Goal: Task Accomplishment & Management: Manage account settings

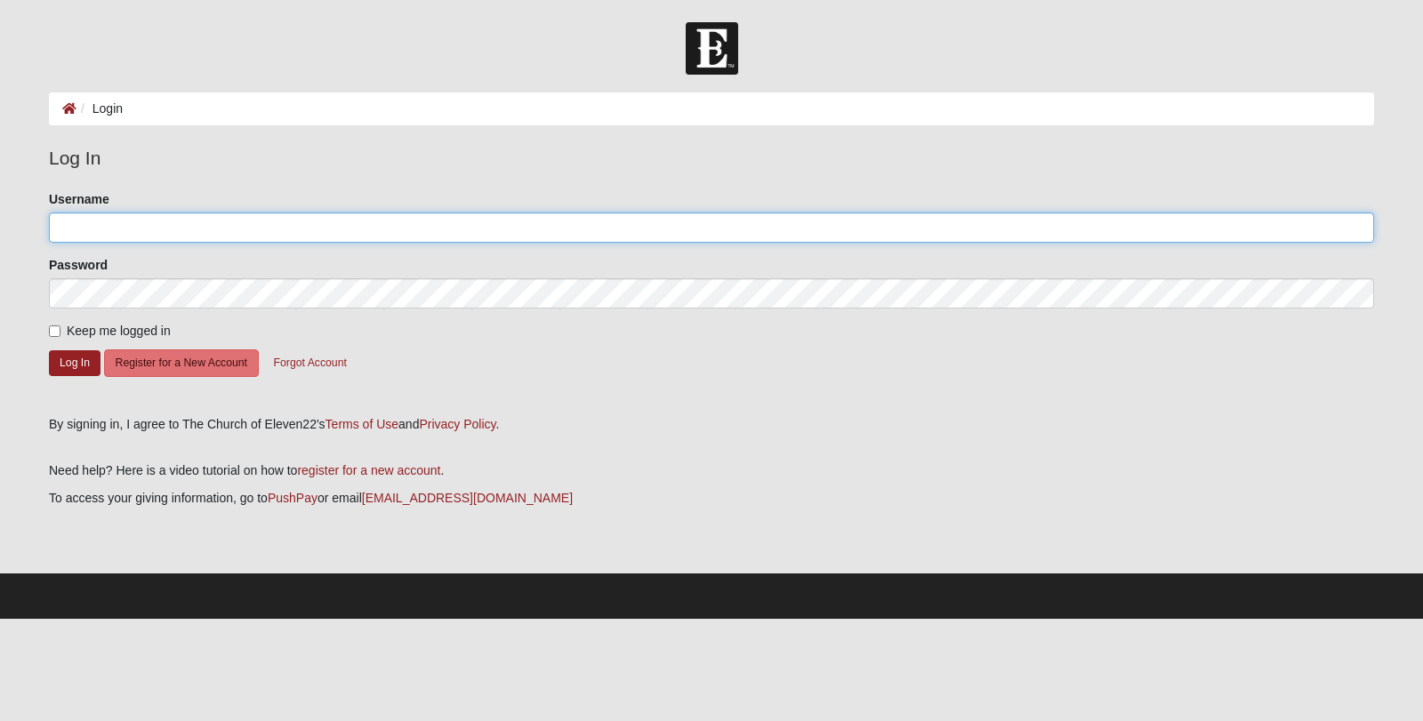
click at [117, 242] on input "Username" at bounding box center [711, 228] width 1325 height 30
type input "emmiepuentes@gmail.com"
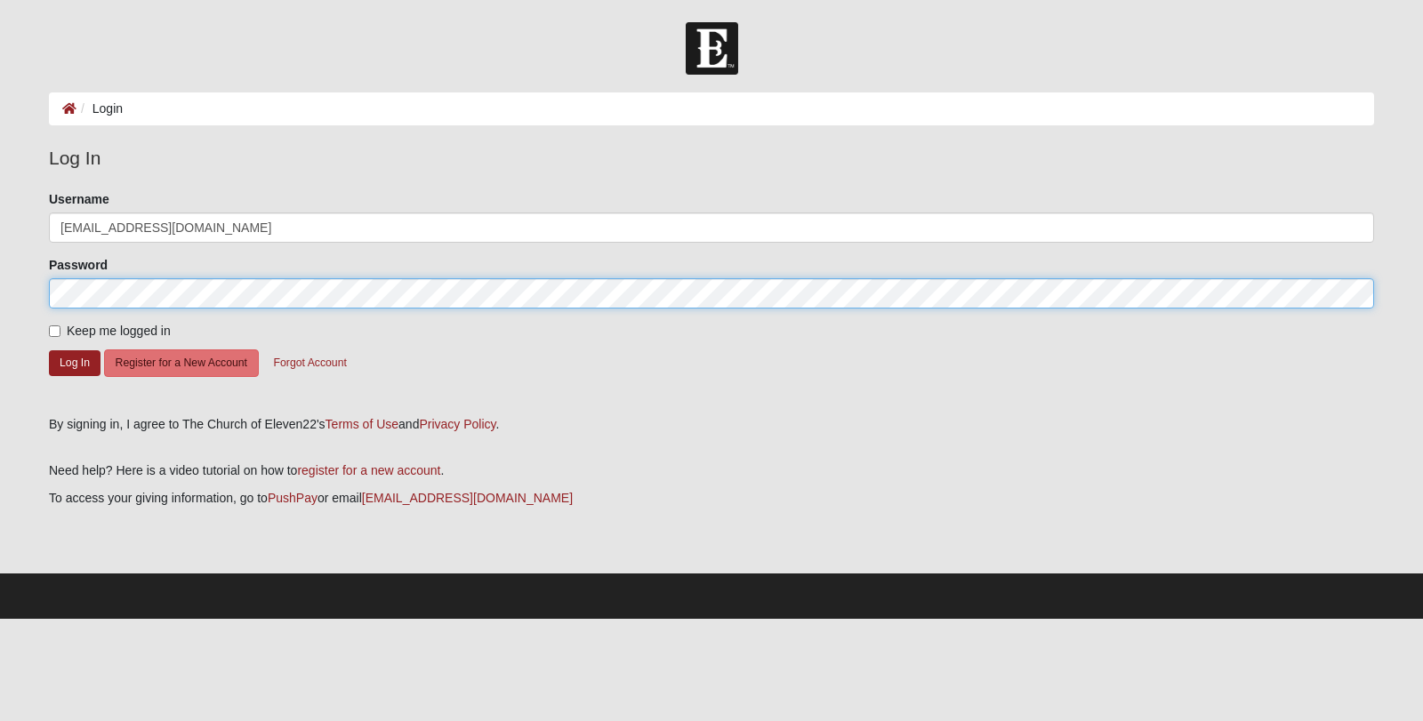
click at [49, 350] on button "Log In" at bounding box center [75, 363] width 52 height 26
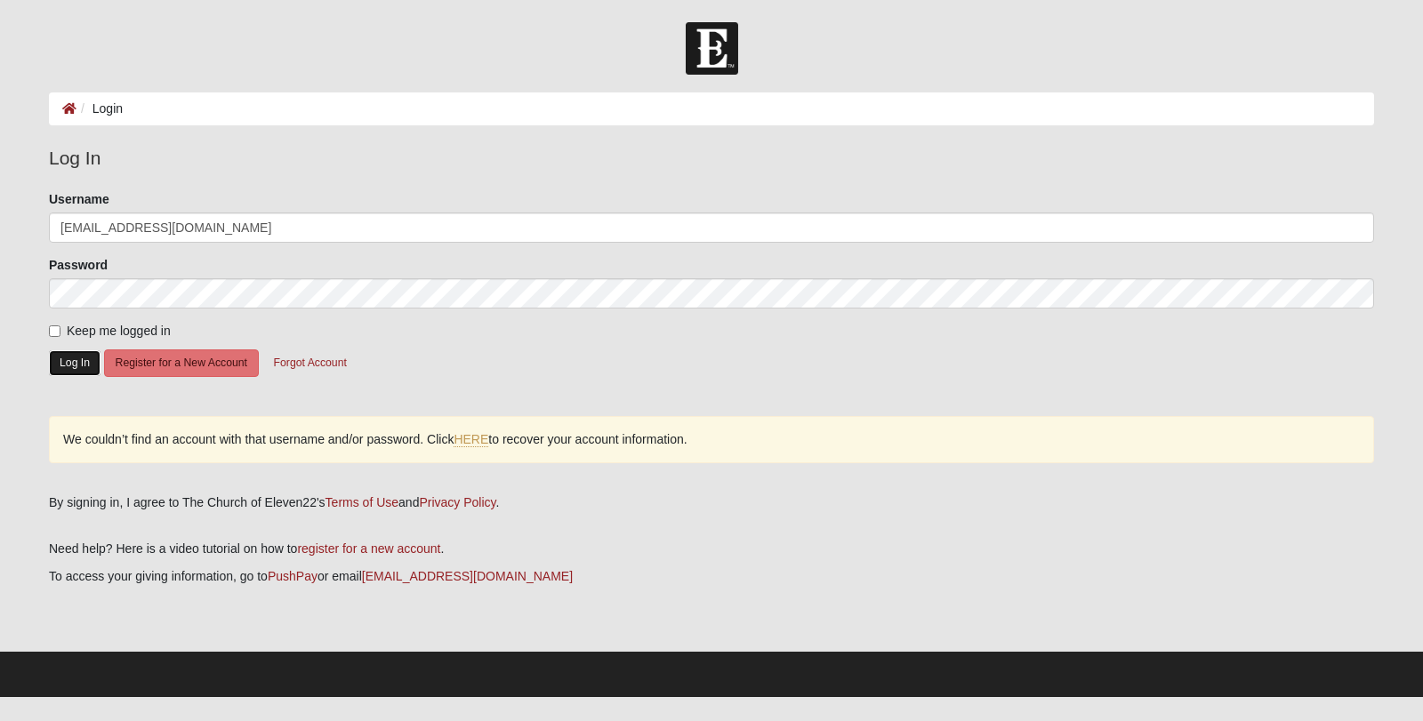
click at [84, 369] on button "Log In" at bounding box center [75, 363] width 52 height 26
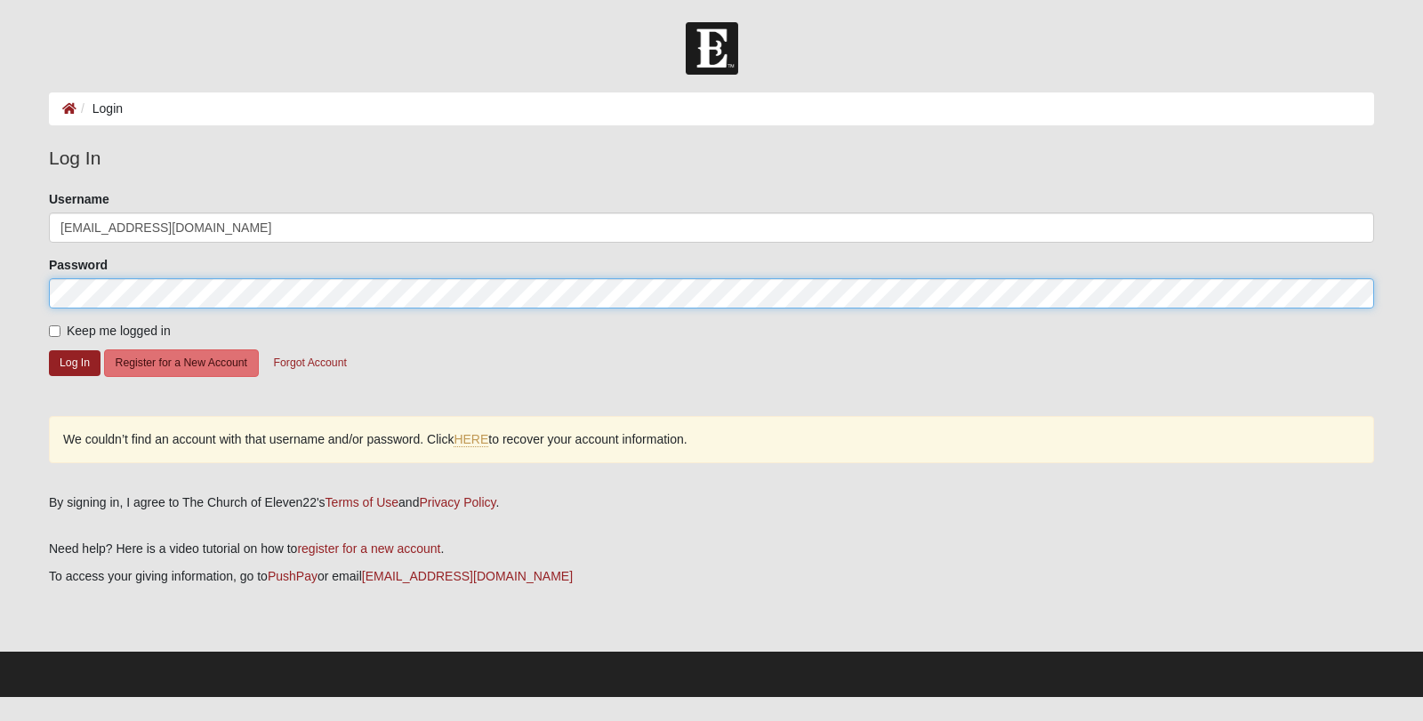
click at [0, 279] on form "Log In Login Login Error Log In Please correct the following: Username emmiepue…" at bounding box center [711, 359] width 1423 height 675
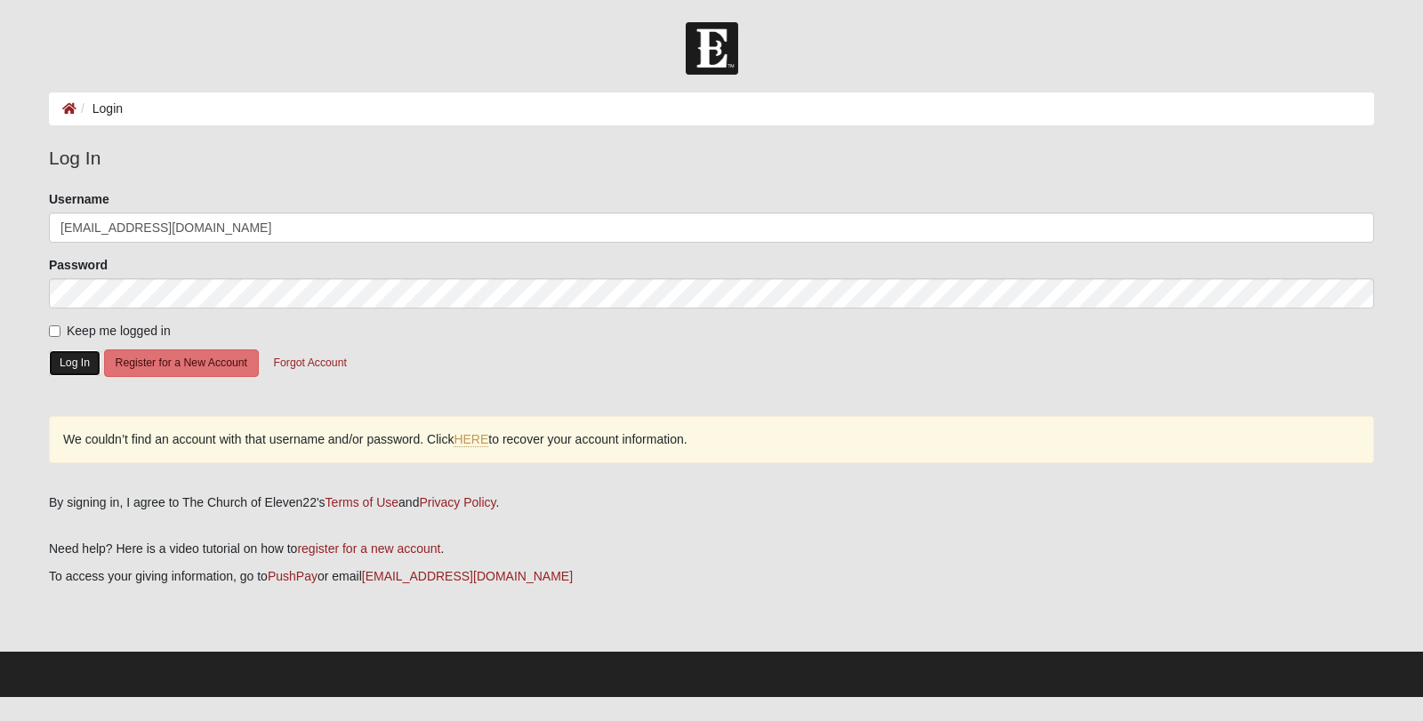
click at [68, 359] on button "Log In" at bounding box center [75, 363] width 52 height 26
click at [484, 442] on link "HERE" at bounding box center [471, 439] width 35 height 15
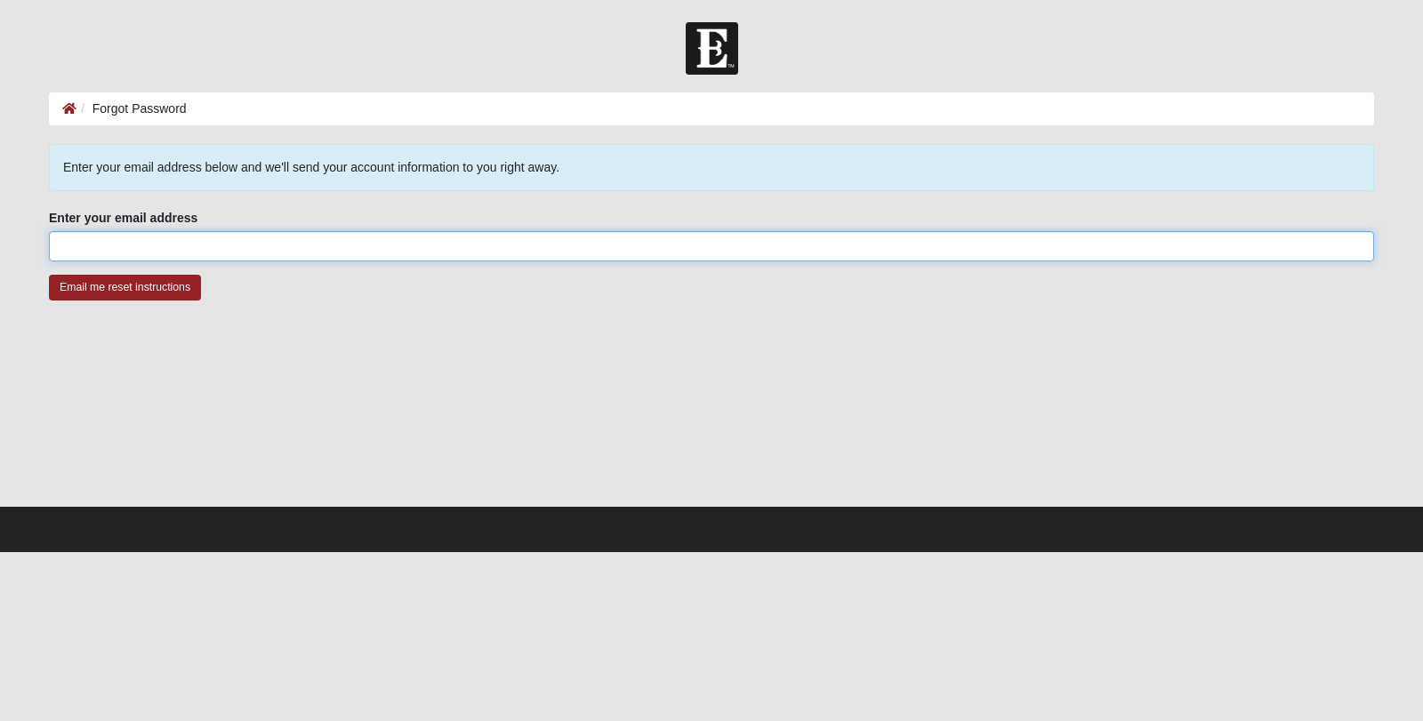
click at [301, 242] on input "Enter your email address" at bounding box center [711, 246] width 1325 height 30
type input "[EMAIL_ADDRESS][DOMAIN_NAME]"
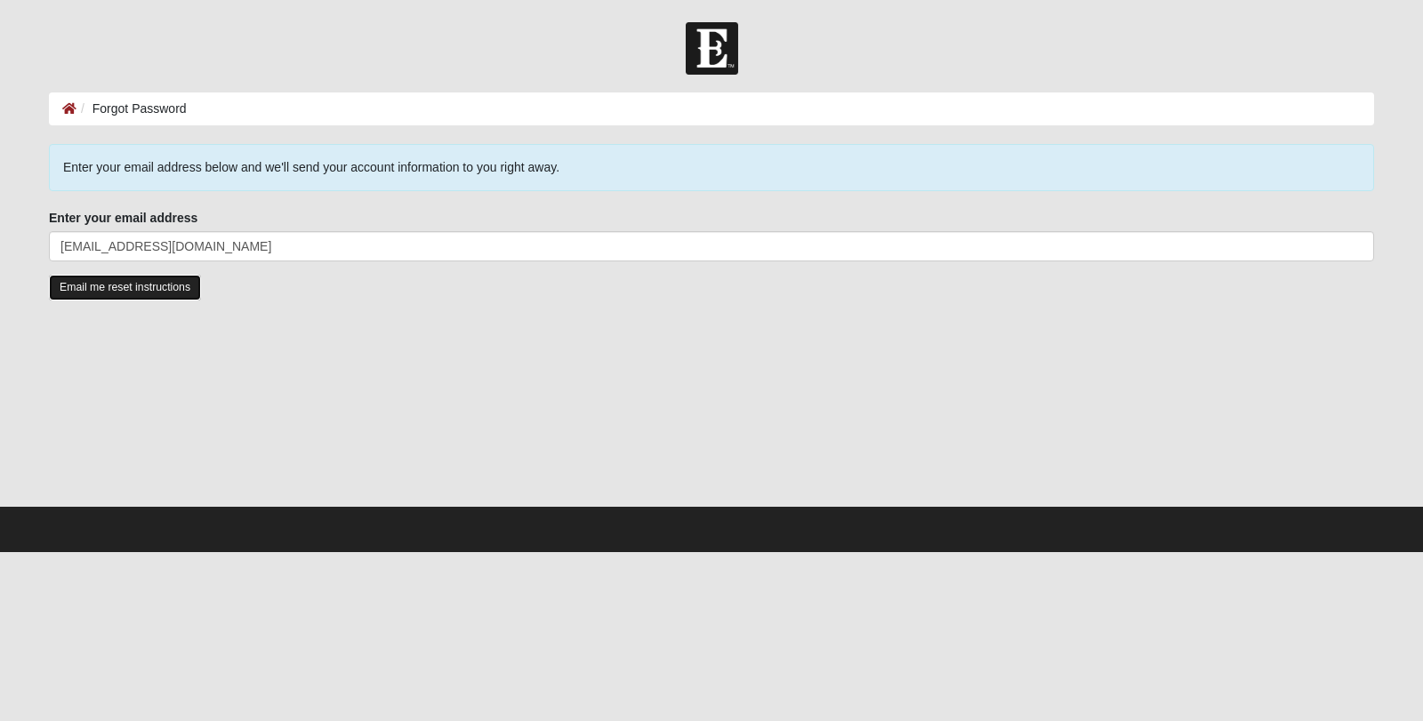
click at [144, 295] on input "Email me reset instructions" at bounding box center [125, 288] width 152 height 26
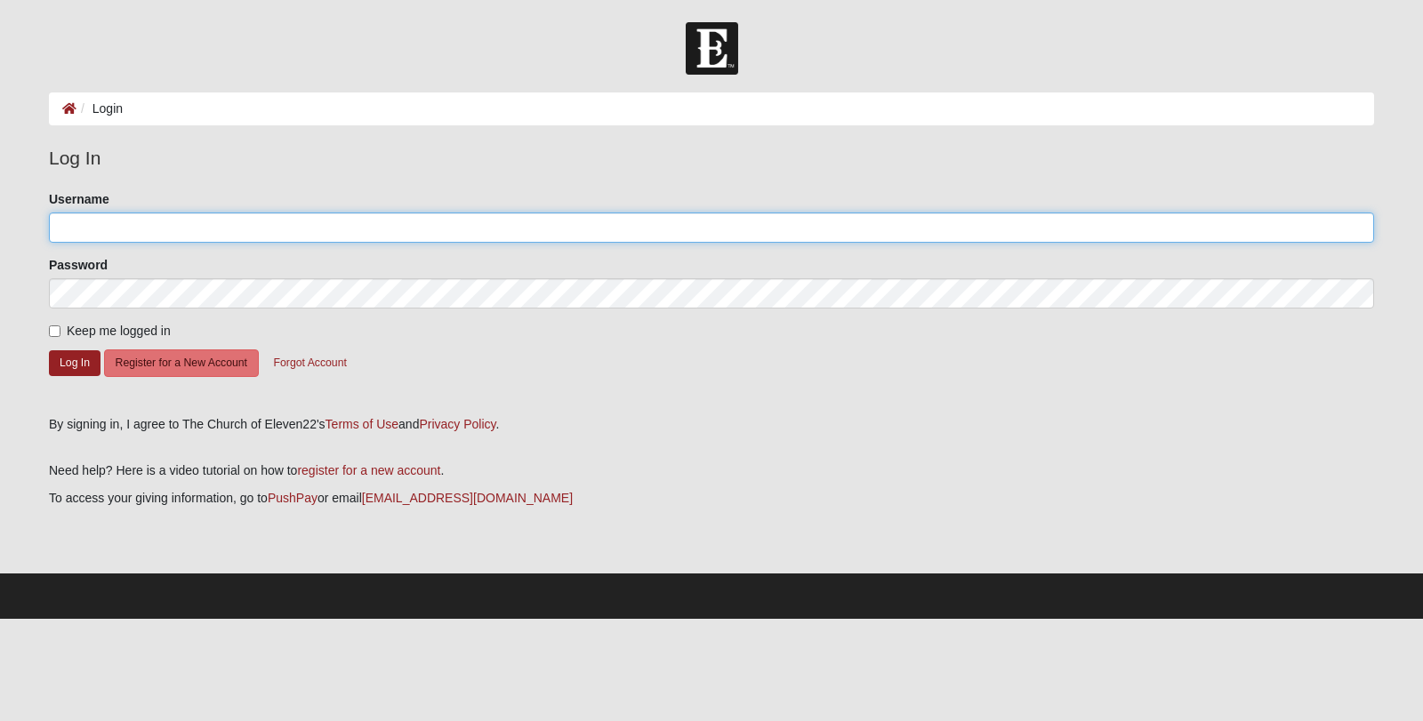
click at [116, 229] on input "Username" at bounding box center [711, 228] width 1325 height 30
type input "emmiepuentes"
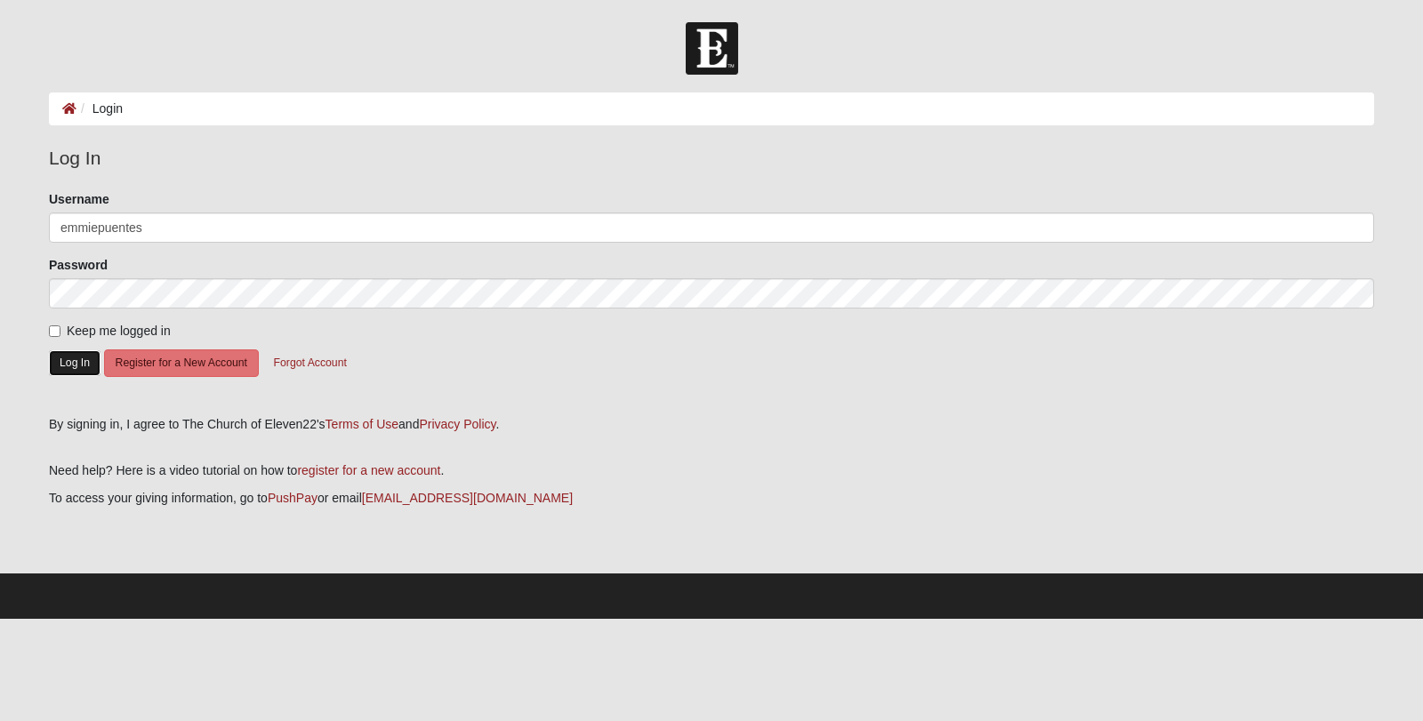
click at [71, 369] on button "Log In" at bounding box center [75, 363] width 52 height 26
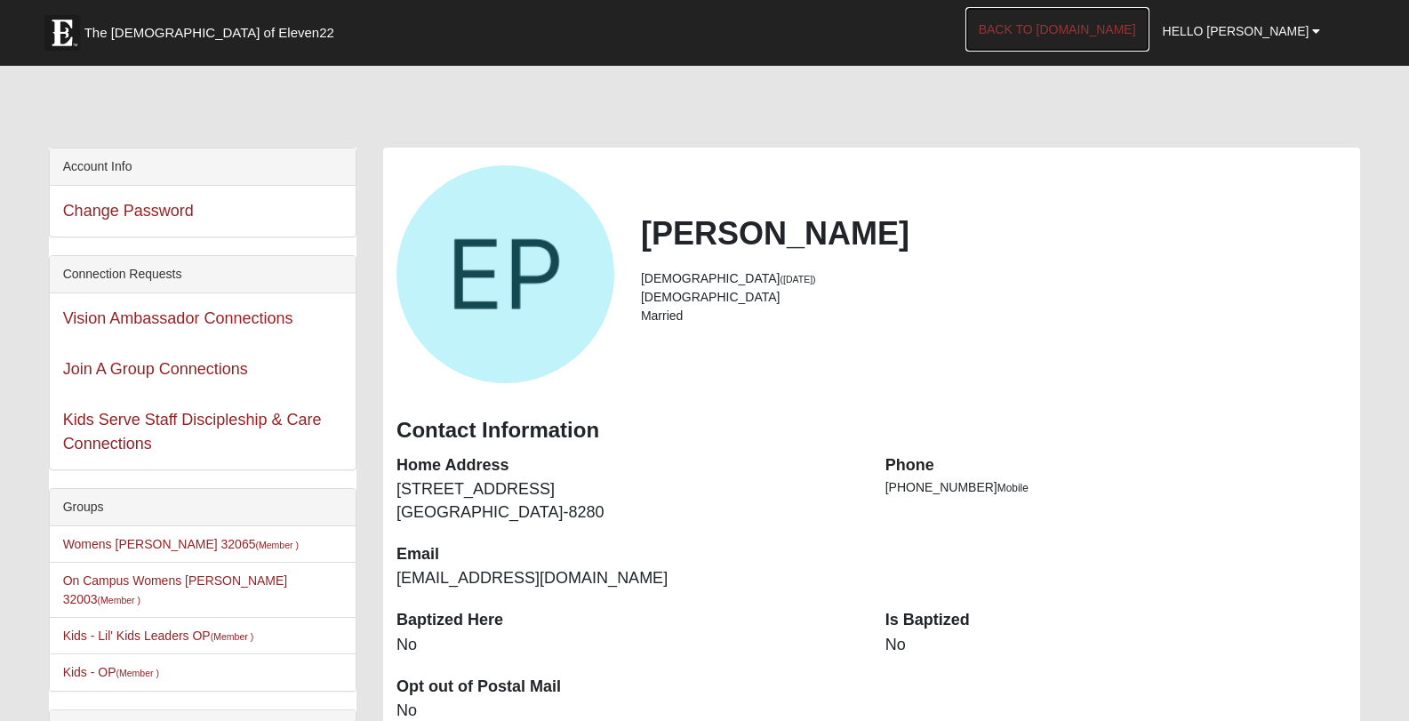
click at [1135, 34] on link "Back to [DOMAIN_NAME]" at bounding box center [1058, 29] width 184 height 44
